Goal: Task Accomplishment & Management: Manage account settings

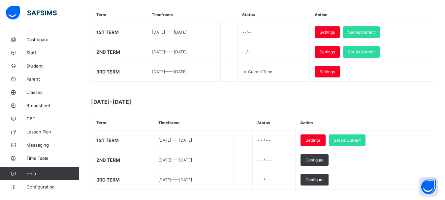
scroll to position [113, 0]
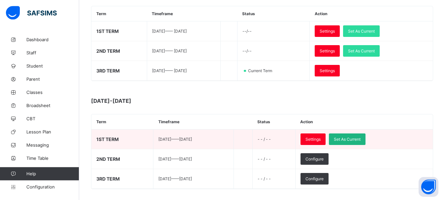
click at [361, 142] on span "Set As Current" at bounding box center [347, 139] width 27 height 5
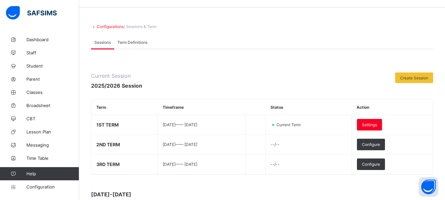
scroll to position [16, 0]
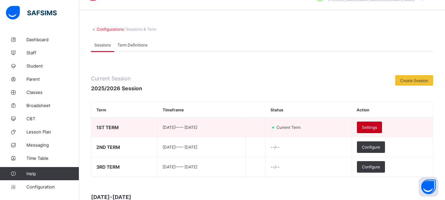
click at [376, 127] on span "Settings" at bounding box center [369, 127] width 15 height 5
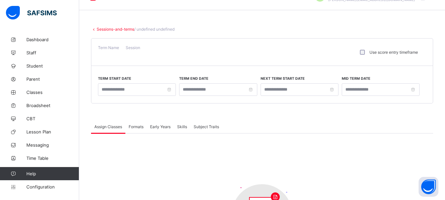
type input "**********"
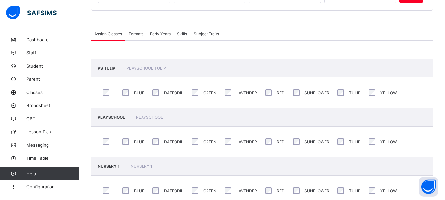
scroll to position [98, 0]
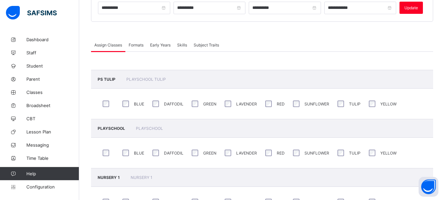
click at [137, 44] on span "Formats" at bounding box center [136, 45] width 15 height 5
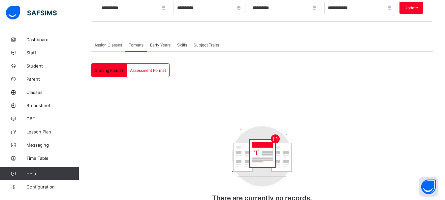
click at [171, 44] on span "Early Years" at bounding box center [160, 45] width 20 height 5
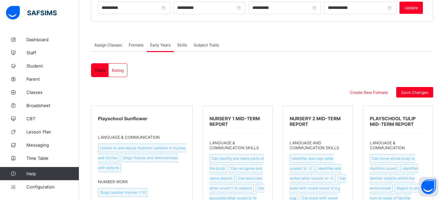
click at [191, 43] on div "Skills" at bounding box center [182, 44] width 17 height 13
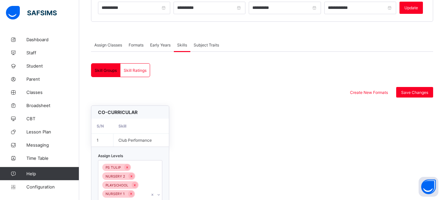
click at [200, 43] on span "Subject Traits" at bounding box center [206, 45] width 25 height 5
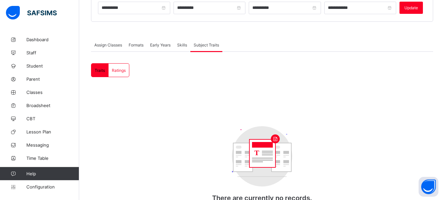
click at [109, 44] on span "Assign Classes" at bounding box center [108, 45] width 28 height 5
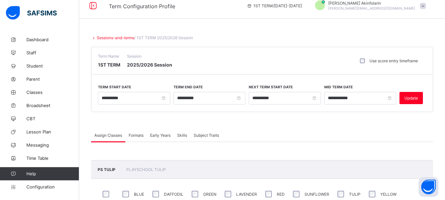
scroll to position [6, 0]
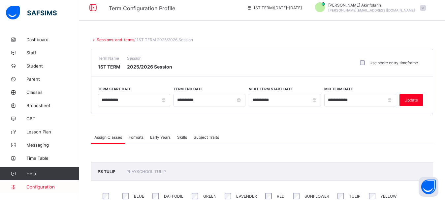
click at [42, 187] on span "Configuration" at bounding box center [52, 187] width 52 height 5
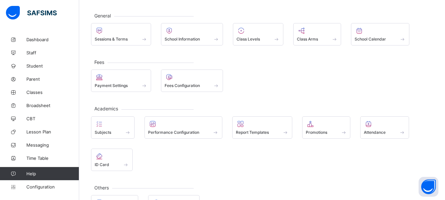
scroll to position [30, 0]
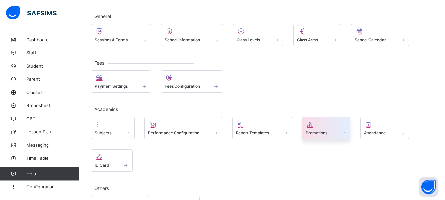
click at [324, 134] on span "Promotions" at bounding box center [316, 133] width 21 height 5
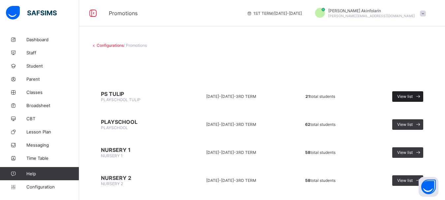
click at [413, 97] on span "View list" at bounding box center [406, 96] width 16 height 5
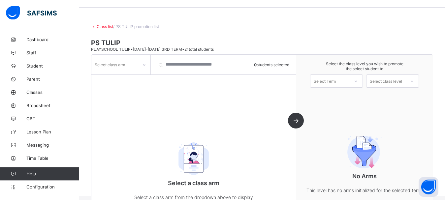
scroll to position [18, 0]
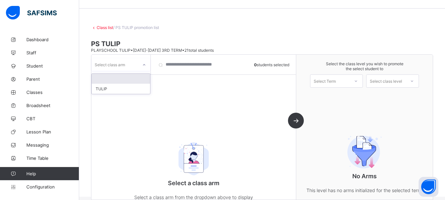
click at [119, 61] on div "Select class arm" at bounding box center [110, 64] width 30 height 13
click at [107, 85] on div "TULIP" at bounding box center [121, 89] width 58 height 10
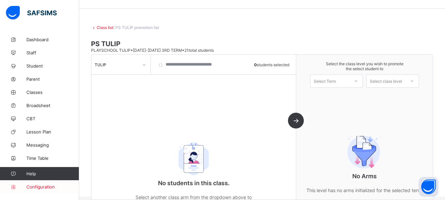
click at [37, 187] on span "Configuration" at bounding box center [52, 187] width 52 height 5
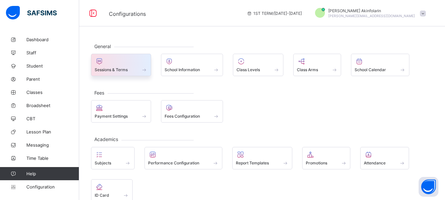
click at [106, 64] on div at bounding box center [121, 61] width 53 height 8
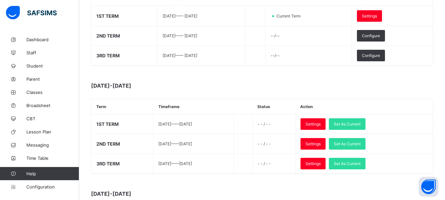
scroll to position [129, 0]
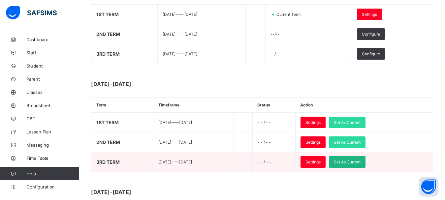
click at [361, 160] on span "Set As Current" at bounding box center [347, 162] width 27 height 5
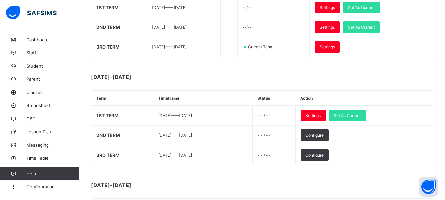
scroll to position [89, 0]
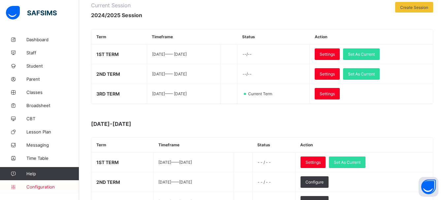
click at [51, 187] on span "Configuration" at bounding box center [52, 187] width 52 height 5
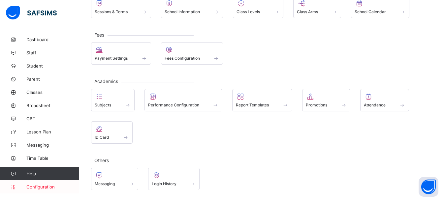
scroll to position [58, 0]
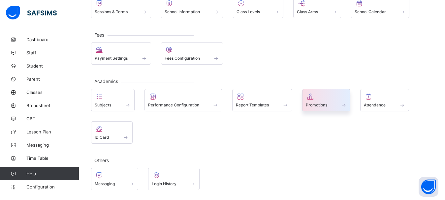
click at [314, 103] on span "Promotions" at bounding box center [316, 105] width 21 height 5
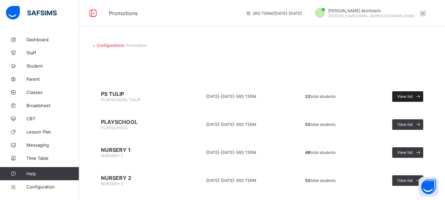
click at [413, 97] on span "View list" at bounding box center [406, 96] width 16 height 5
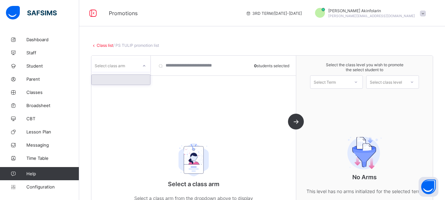
click at [129, 70] on div "Select class arm" at bounding box center [114, 65] width 47 height 9
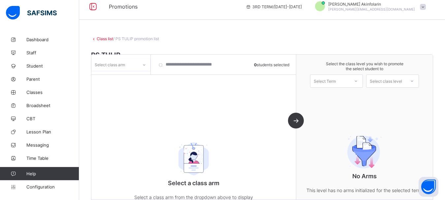
scroll to position [4, 0]
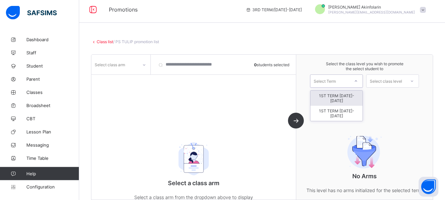
click at [350, 81] on div "Select Term" at bounding box center [330, 81] width 39 height 9
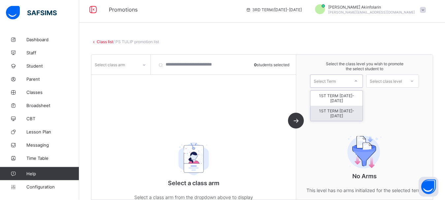
click at [351, 108] on div "1ST TERM [DATE]-[DATE]" at bounding box center [337, 113] width 52 height 15
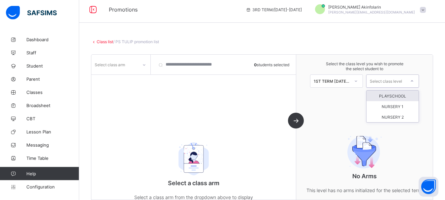
click at [393, 84] on div "Select class level" at bounding box center [386, 81] width 32 height 13
click at [396, 95] on div "PLAYSCHOOL" at bounding box center [393, 96] width 52 height 11
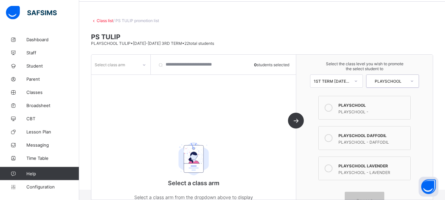
scroll to position [55, 0]
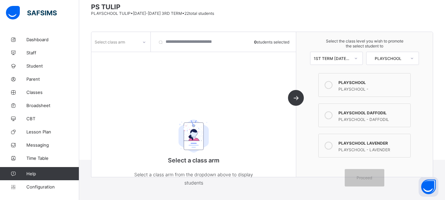
click at [333, 82] on icon at bounding box center [329, 85] width 8 height 8
click at [332, 113] on icon at bounding box center [329, 116] width 8 height 8
click at [332, 146] on icon at bounding box center [329, 146] width 8 height 8
click at [362, 177] on span "Proceed" at bounding box center [365, 178] width 16 height 5
click at [132, 47] on div "Select class arm" at bounding box center [120, 42] width 59 height 13
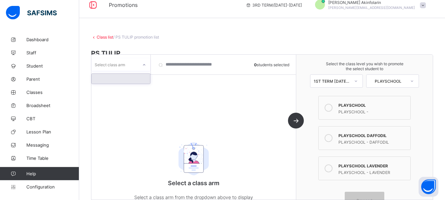
scroll to position [0, 0]
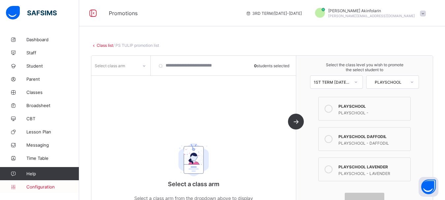
click at [40, 186] on span "Configuration" at bounding box center [52, 187] width 52 height 5
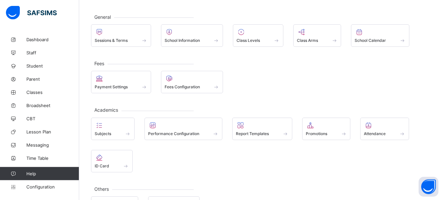
scroll to position [29, 0]
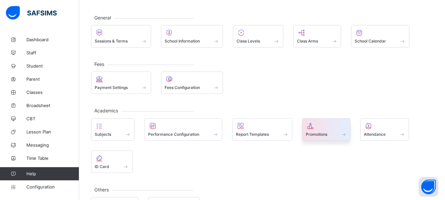
click at [321, 132] on div "Promotions" at bounding box center [326, 135] width 41 height 6
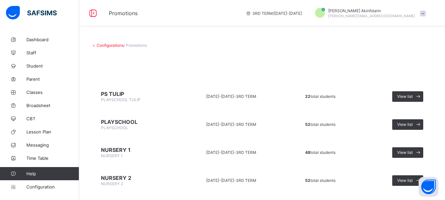
scroll to position [16, 0]
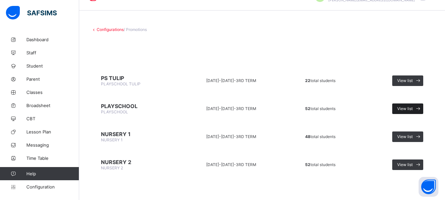
click at [413, 109] on span "View list" at bounding box center [406, 108] width 16 height 5
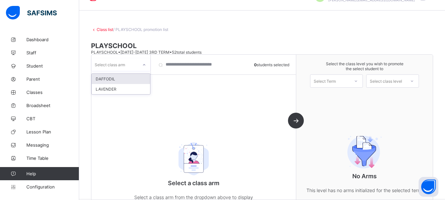
click at [131, 64] on div "Select class arm" at bounding box center [114, 64] width 47 height 9
click at [111, 77] on div "DAFFODIL" at bounding box center [121, 79] width 58 height 10
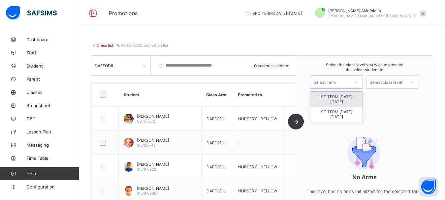
click at [336, 83] on div "Select Term" at bounding box center [325, 82] width 22 height 13
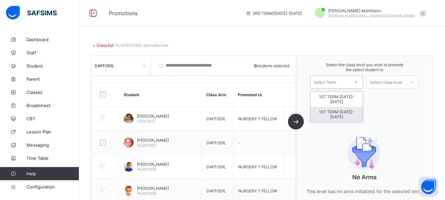
click at [348, 107] on div "1ST TERM [DATE]-[DATE]" at bounding box center [337, 114] width 52 height 15
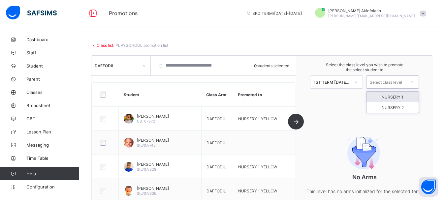
click at [387, 84] on div "Select class level" at bounding box center [386, 82] width 32 height 13
click at [405, 97] on div "NURSERY 1" at bounding box center [393, 97] width 52 height 11
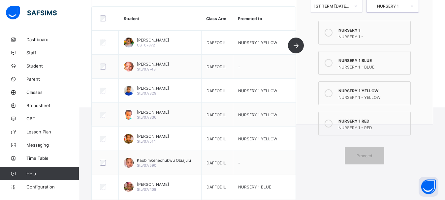
scroll to position [111, 0]
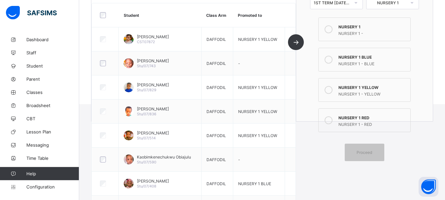
click at [333, 33] on icon at bounding box center [329, 29] width 8 height 8
click at [333, 56] on icon at bounding box center [329, 60] width 8 height 8
click at [332, 86] on icon at bounding box center [329, 90] width 8 height 8
click at [363, 148] on div "Proceed" at bounding box center [365, 152] width 40 height 17
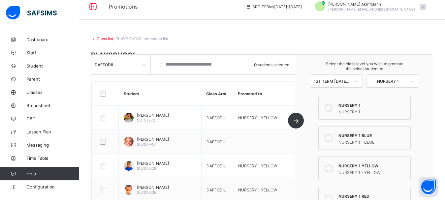
scroll to position [0, 0]
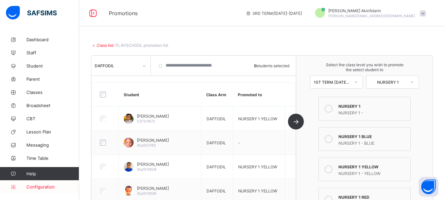
click at [38, 188] on span "Configuration" at bounding box center [52, 187] width 52 height 5
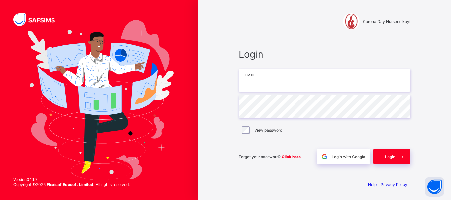
click at [267, 83] on input "email" at bounding box center [325, 80] width 172 height 23
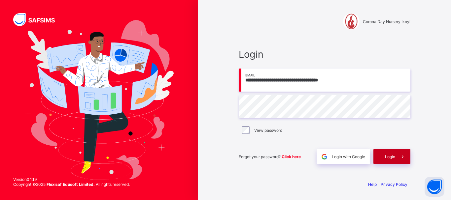
type input "**********"
click at [391, 160] on div "Login" at bounding box center [391, 156] width 37 height 15
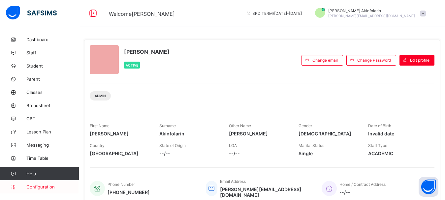
click at [49, 186] on span "Configuration" at bounding box center [52, 187] width 52 height 5
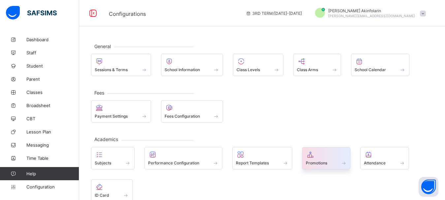
click at [312, 154] on icon at bounding box center [310, 155] width 9 height 8
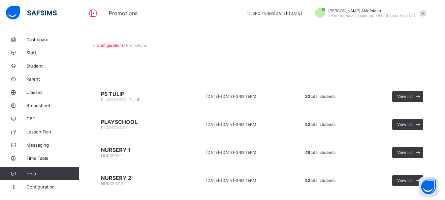
click at [105, 46] on link "Configurations" at bounding box center [110, 45] width 27 height 5
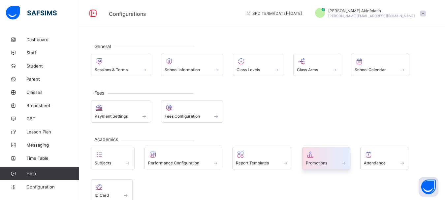
click at [331, 163] on div "Promotions" at bounding box center [326, 163] width 41 height 6
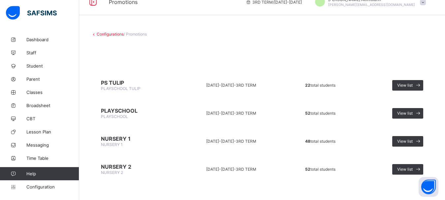
scroll to position [16, 0]
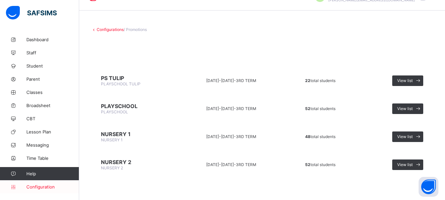
click at [36, 187] on span "Configuration" at bounding box center [52, 187] width 52 height 5
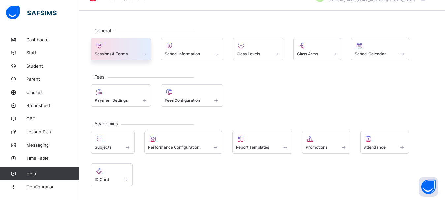
click at [117, 54] on span "Sessions & Terms" at bounding box center [111, 54] width 33 height 5
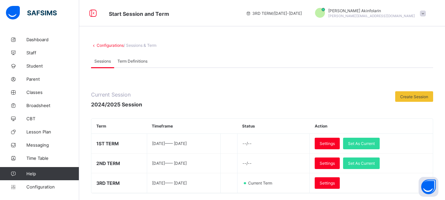
click at [132, 59] on span "Term Definitions" at bounding box center [133, 61] width 30 height 5
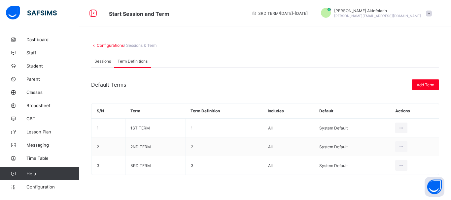
click at [98, 61] on span "Sessions" at bounding box center [102, 61] width 17 height 5
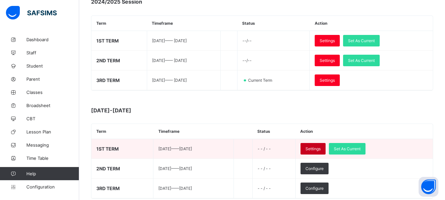
scroll to position [137, 0]
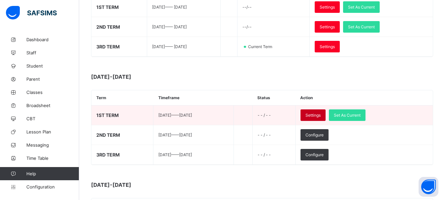
click at [326, 112] on div "Settings" at bounding box center [313, 116] width 25 height 12
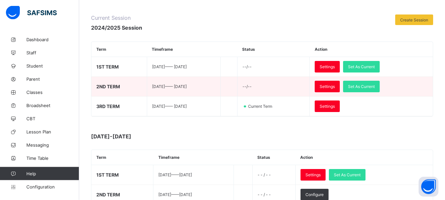
scroll to position [82, 0]
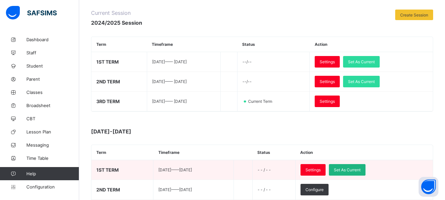
click at [356, 168] on span "Set As Current" at bounding box center [347, 170] width 27 height 5
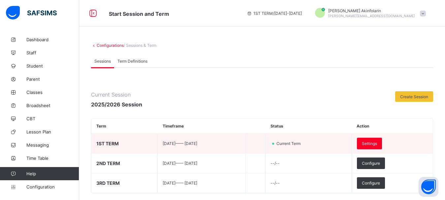
scroll to position [67, 0]
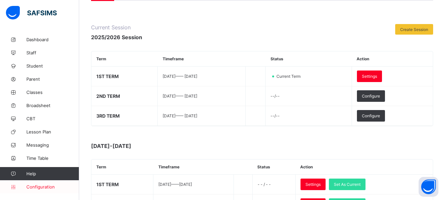
click at [44, 188] on span "Configuration" at bounding box center [52, 187] width 52 height 5
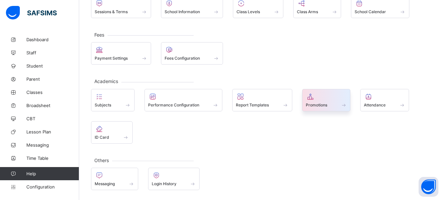
click at [316, 103] on span "Promotions" at bounding box center [316, 105] width 21 height 5
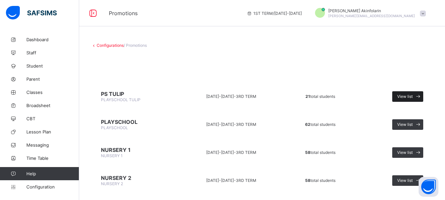
click at [410, 97] on span "View list" at bounding box center [406, 96] width 16 height 5
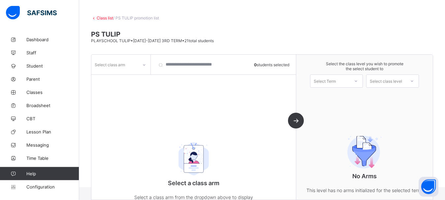
scroll to position [55, 0]
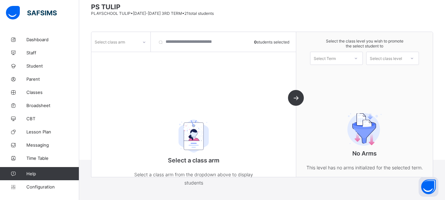
click at [126, 45] on div "Select class arm" at bounding box center [114, 41] width 47 height 9
click at [120, 68] on div "TULIP" at bounding box center [121, 66] width 58 height 10
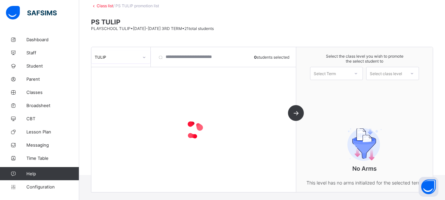
scroll to position [40, 0]
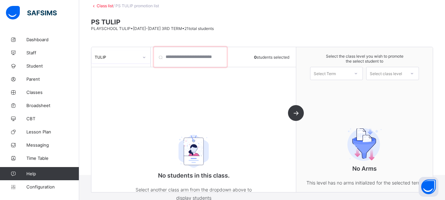
click at [189, 60] on input "search" at bounding box center [190, 57] width 73 height 20
type input "*"
type input "******"
click at [328, 72] on div "Select Term" at bounding box center [325, 73] width 22 height 13
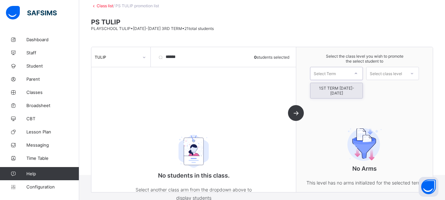
click at [337, 88] on div "1ST TERM [DATE]-[DATE]" at bounding box center [337, 90] width 52 height 15
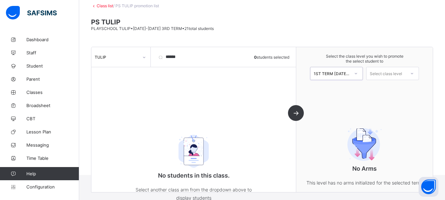
click at [380, 74] on div "Select class level" at bounding box center [386, 73] width 32 height 13
click at [390, 89] on div "PLAYSCHOOL" at bounding box center [393, 88] width 52 height 11
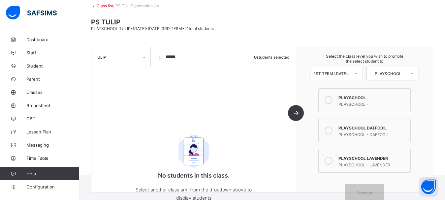
click at [333, 98] on icon at bounding box center [329, 100] width 8 height 8
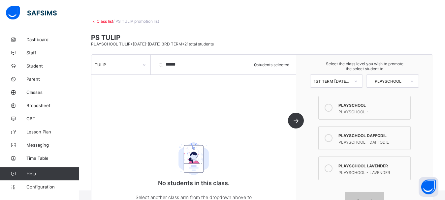
scroll to position [55, 0]
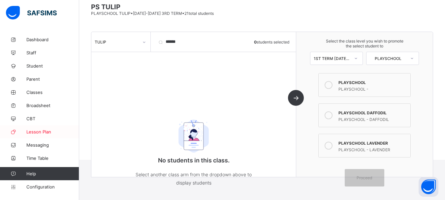
click at [32, 132] on span "Lesson Plan" at bounding box center [52, 131] width 53 height 5
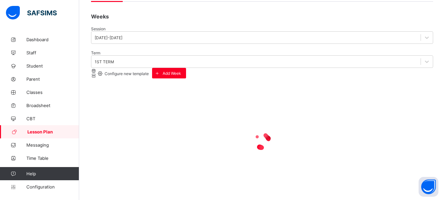
scroll to position [38, 0]
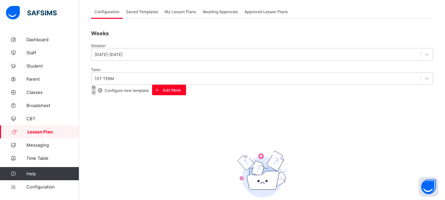
click at [149, 88] on span "Configure new template" at bounding box center [126, 90] width 45 height 5
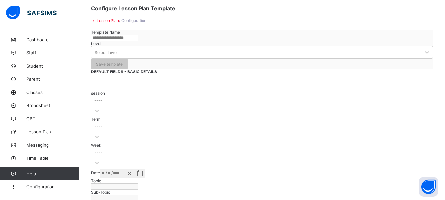
click at [137, 117] on div "session ----" at bounding box center [262, 104] width 342 height 26
click at [196, 114] on div "session ----" at bounding box center [262, 104] width 342 height 26
click at [138, 41] on input "text" at bounding box center [114, 38] width 47 height 7
click at [231, 55] on div "Select Level" at bounding box center [256, 52] width 330 height 9
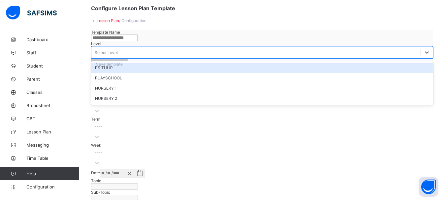
click at [228, 69] on div "PS TULIP" at bounding box center [262, 68] width 342 height 10
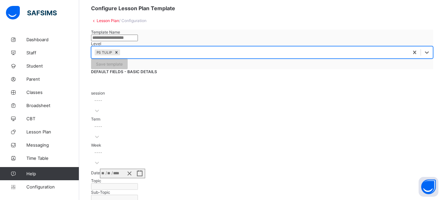
click at [138, 41] on input "text" at bounding box center [114, 38] width 47 height 7
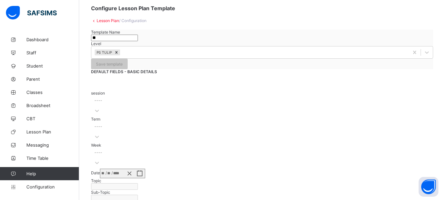
type input "*"
type input "*******"
click at [192, 78] on div "DEFAULT FIELDS - BASIC DETAILS session ---- Term ---- Week ---- Date / / Topic …" at bounding box center [262, 147] width 342 height 156
click at [158, 116] on div "session ----" at bounding box center [262, 104] width 342 height 26
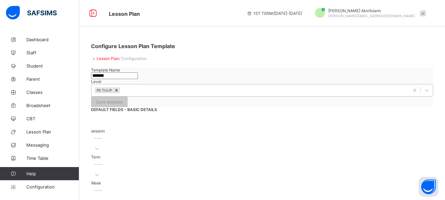
click at [259, 92] on div "PS TULIP" at bounding box center [250, 90] width 318 height 9
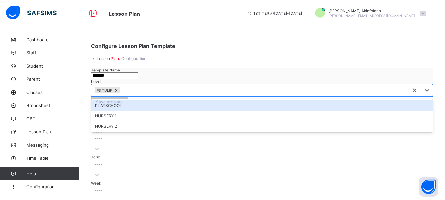
click at [232, 108] on div "PLAYSCHOOL" at bounding box center [262, 106] width 342 height 10
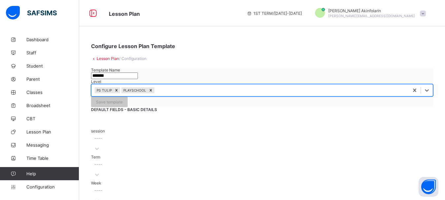
click at [256, 95] on div "PS [PERSON_NAME] PLAYSCHOOL" at bounding box center [250, 90] width 318 height 9
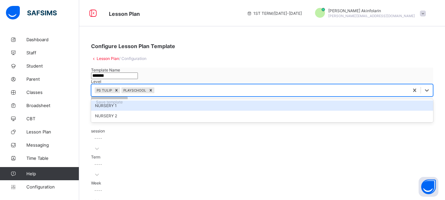
click at [236, 111] on div "NURSERY 1" at bounding box center [262, 106] width 342 height 10
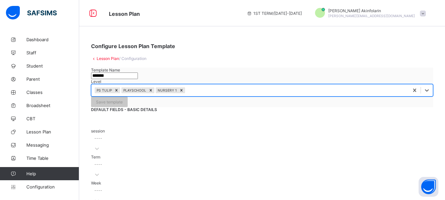
click at [256, 95] on div "PS [PERSON_NAME] PLAYSCHOOL NURSERY 1" at bounding box center [250, 90] width 318 height 9
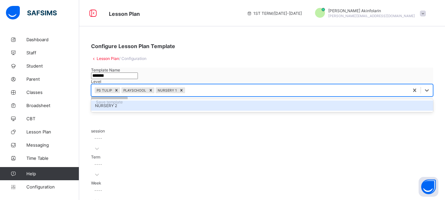
click at [248, 111] on div "NURSERY 2" at bounding box center [262, 106] width 342 height 10
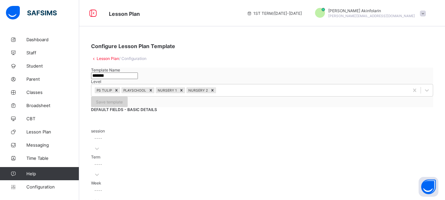
click at [128, 97] on div "Save template" at bounding box center [109, 102] width 37 height 11
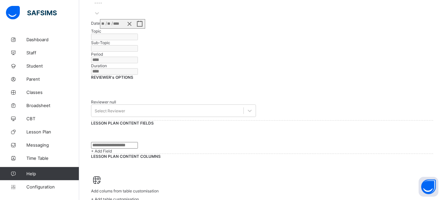
scroll to position [135, 0]
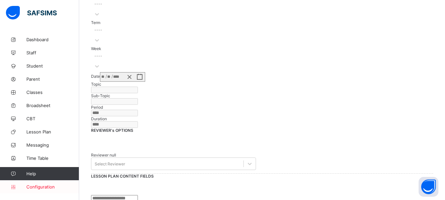
click at [39, 187] on span "Configuration" at bounding box center [52, 187] width 52 height 5
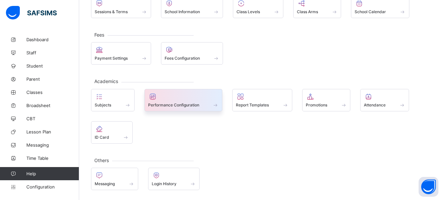
click at [175, 104] on span "Performance Configuration" at bounding box center [173, 105] width 51 height 5
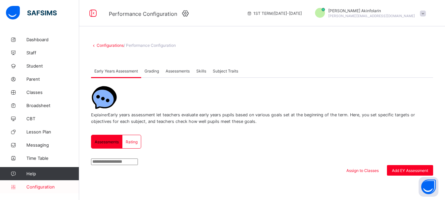
click at [45, 186] on span "Configuration" at bounding box center [52, 187] width 52 height 5
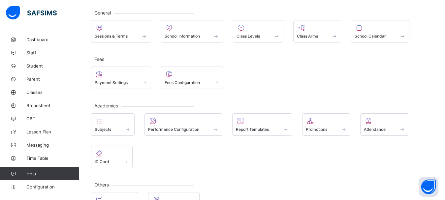
scroll to position [58, 0]
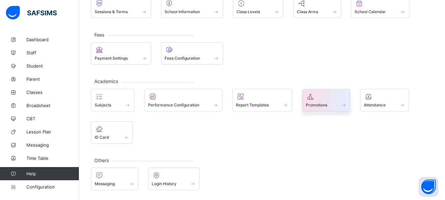
click at [313, 103] on span "Promotions" at bounding box center [316, 105] width 21 height 5
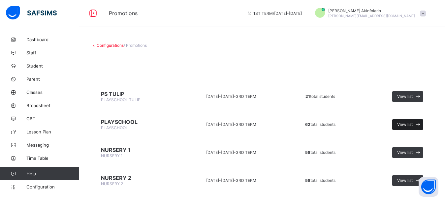
click at [410, 124] on span "View list" at bounding box center [406, 124] width 16 height 5
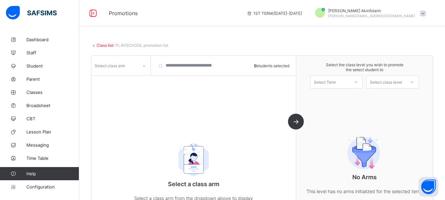
click at [124, 69] on div "Select class arm" at bounding box center [110, 65] width 30 height 13
click at [120, 89] on div "DAFFODIL" at bounding box center [121, 90] width 58 height 10
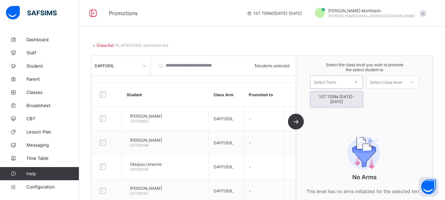
click at [346, 85] on div "Select Term" at bounding box center [330, 82] width 39 height 9
click at [346, 98] on div "1ST TERM [DATE]-[DATE]" at bounding box center [337, 99] width 52 height 15
click at [382, 81] on div "Select class level" at bounding box center [386, 82] width 32 height 13
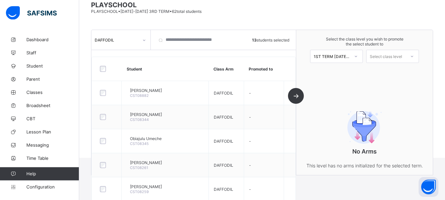
scroll to position [48, 0]
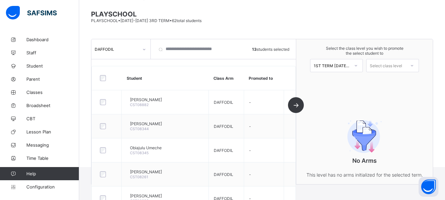
click at [384, 64] on div "Select class level" at bounding box center [386, 65] width 32 height 13
click at [386, 79] on div "NURSERY 1" at bounding box center [393, 80] width 52 height 11
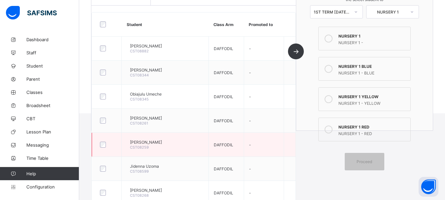
scroll to position [115, 0]
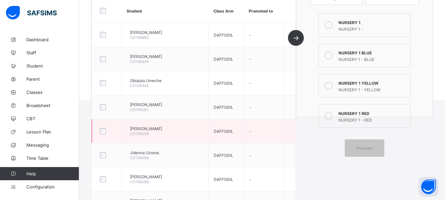
click at [100, 131] on div at bounding box center [107, 131] width 16 height 6
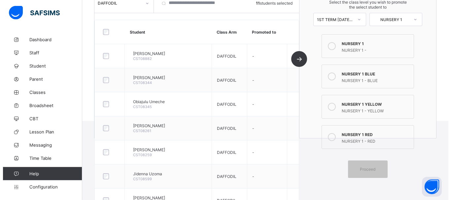
scroll to position [81, 0]
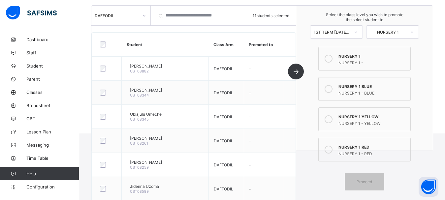
click at [361, 153] on div "NURSERY 1 - RED" at bounding box center [373, 153] width 69 height 7
click at [366, 178] on span "Proceed" at bounding box center [365, 175] width 16 height 5
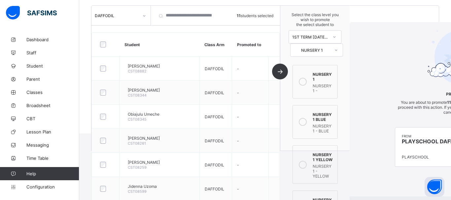
click at [395, 162] on div "from PLAYSCHOOL DAFFODIL PLAYSCHOOL" at bounding box center [435, 147] width 81 height 39
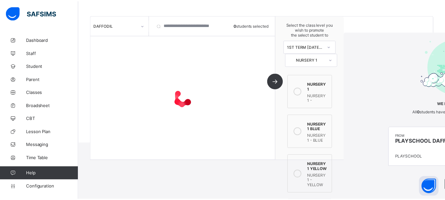
scroll to position [24, 0]
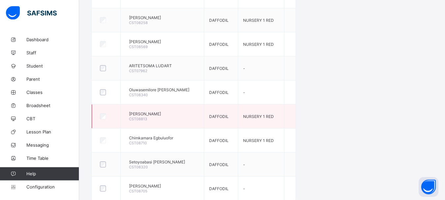
scroll to position [396, 0]
